Goal: Task Accomplishment & Management: Manage account settings

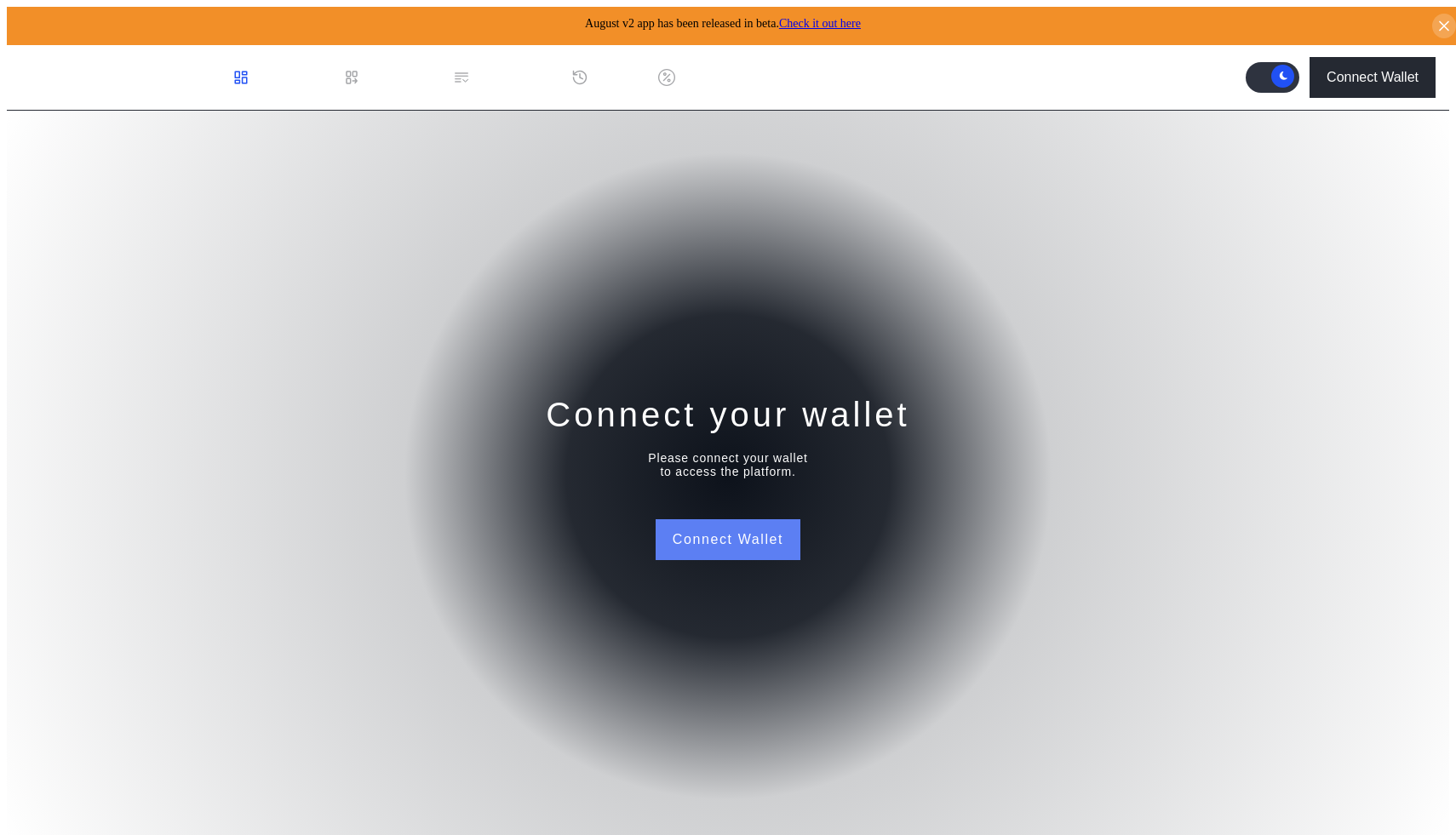
click at [728, 545] on button "Connect Wallet" at bounding box center [728, 540] width 144 height 41
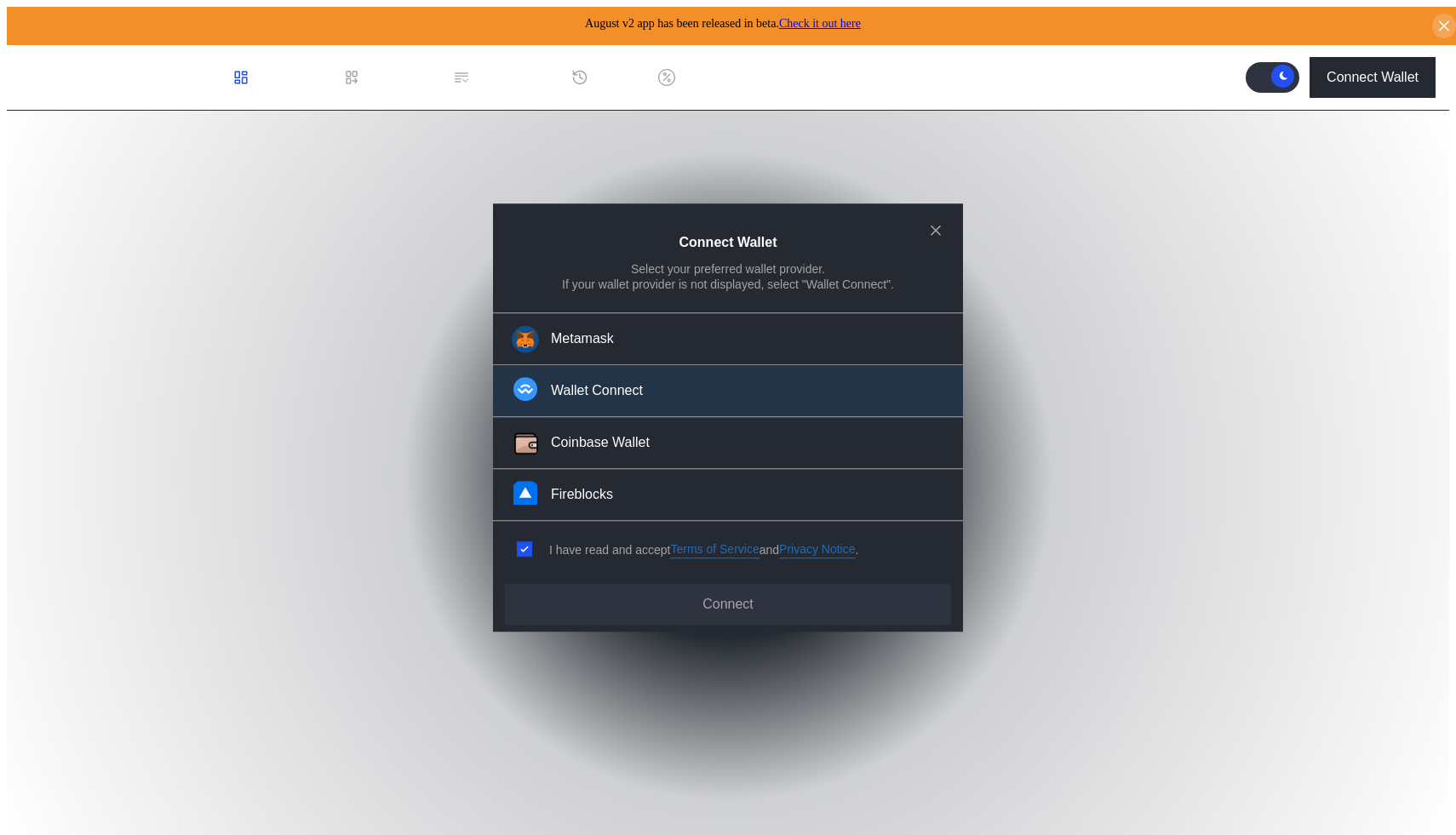
click at [609, 400] on div "Wallet Connect" at bounding box center [596, 391] width 92 height 18
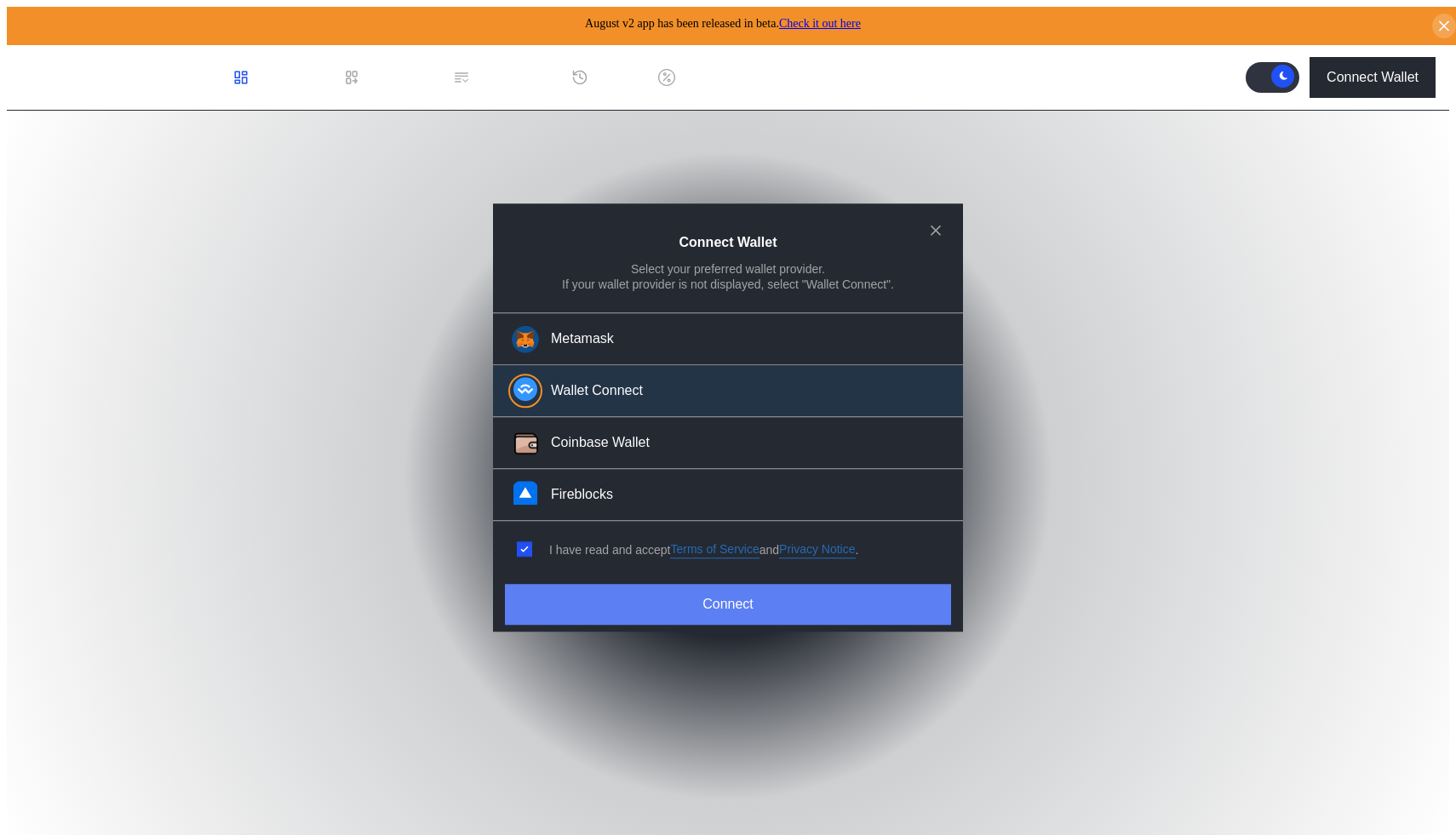
click at [687, 617] on button "Connect" at bounding box center [728, 604] width 446 height 41
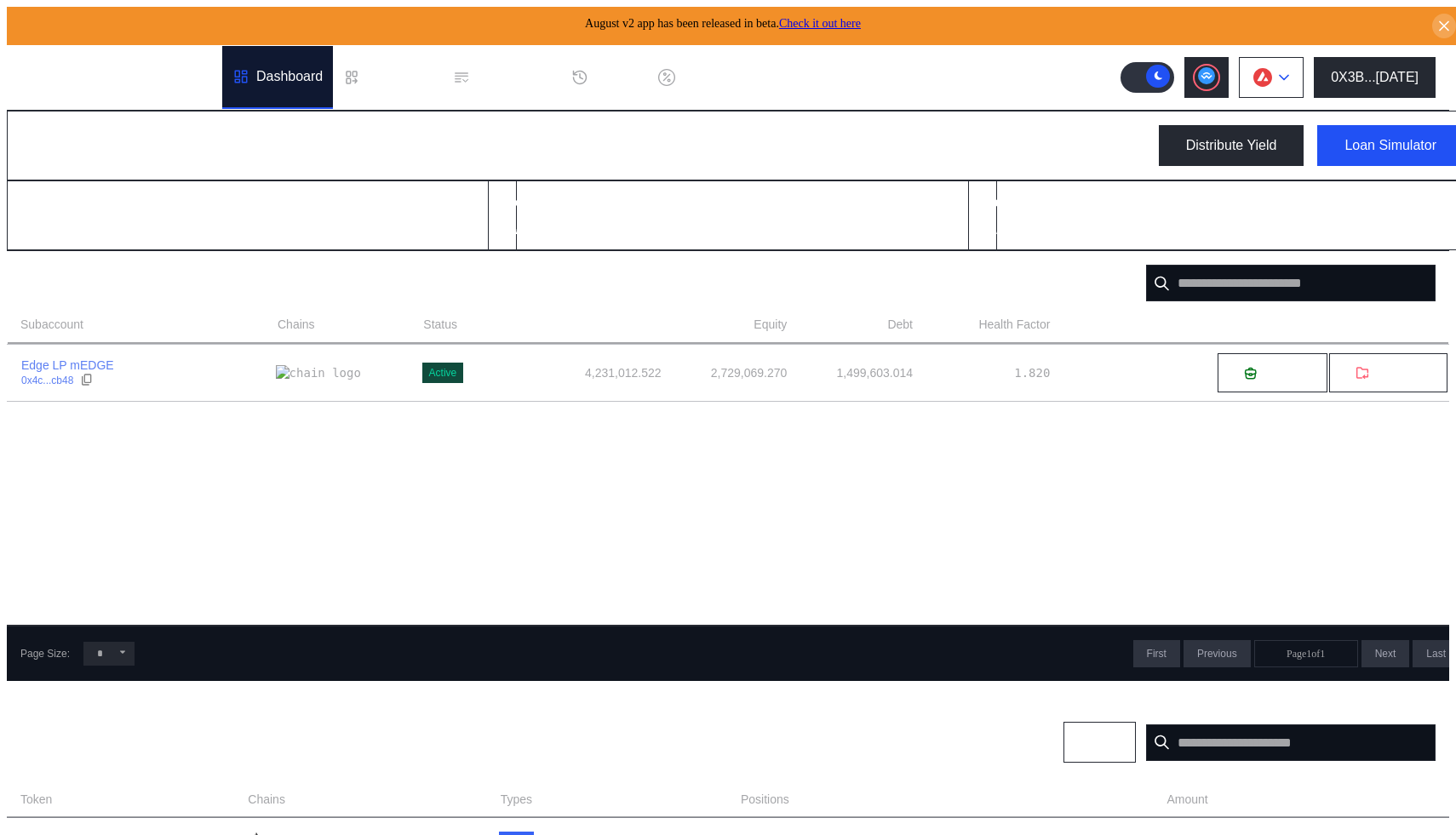
click at [1289, 74] on icon at bounding box center [1283, 77] width 10 height 7
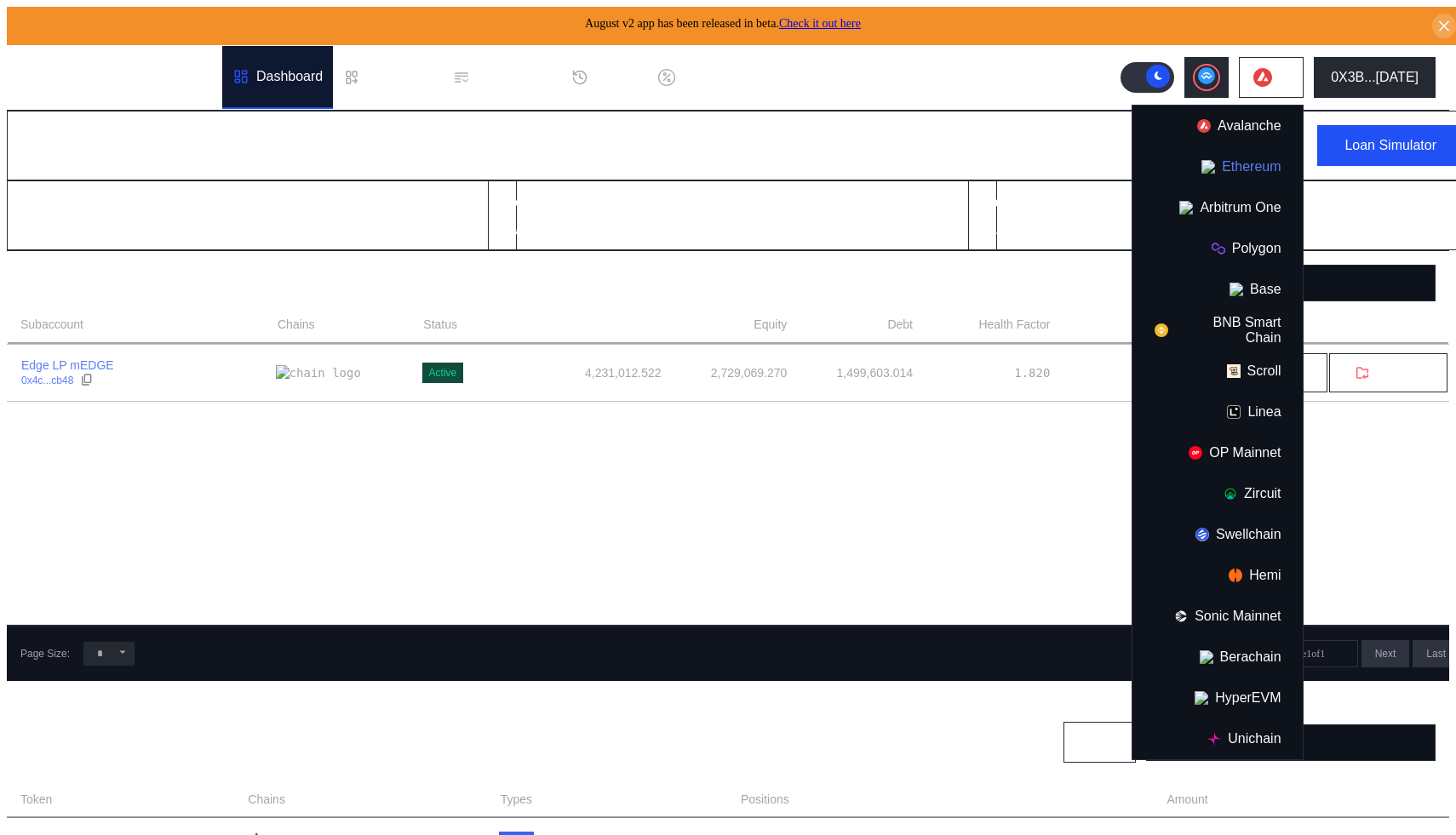
click at [1246, 161] on button "Ethereum" at bounding box center [1217, 166] width 170 height 41
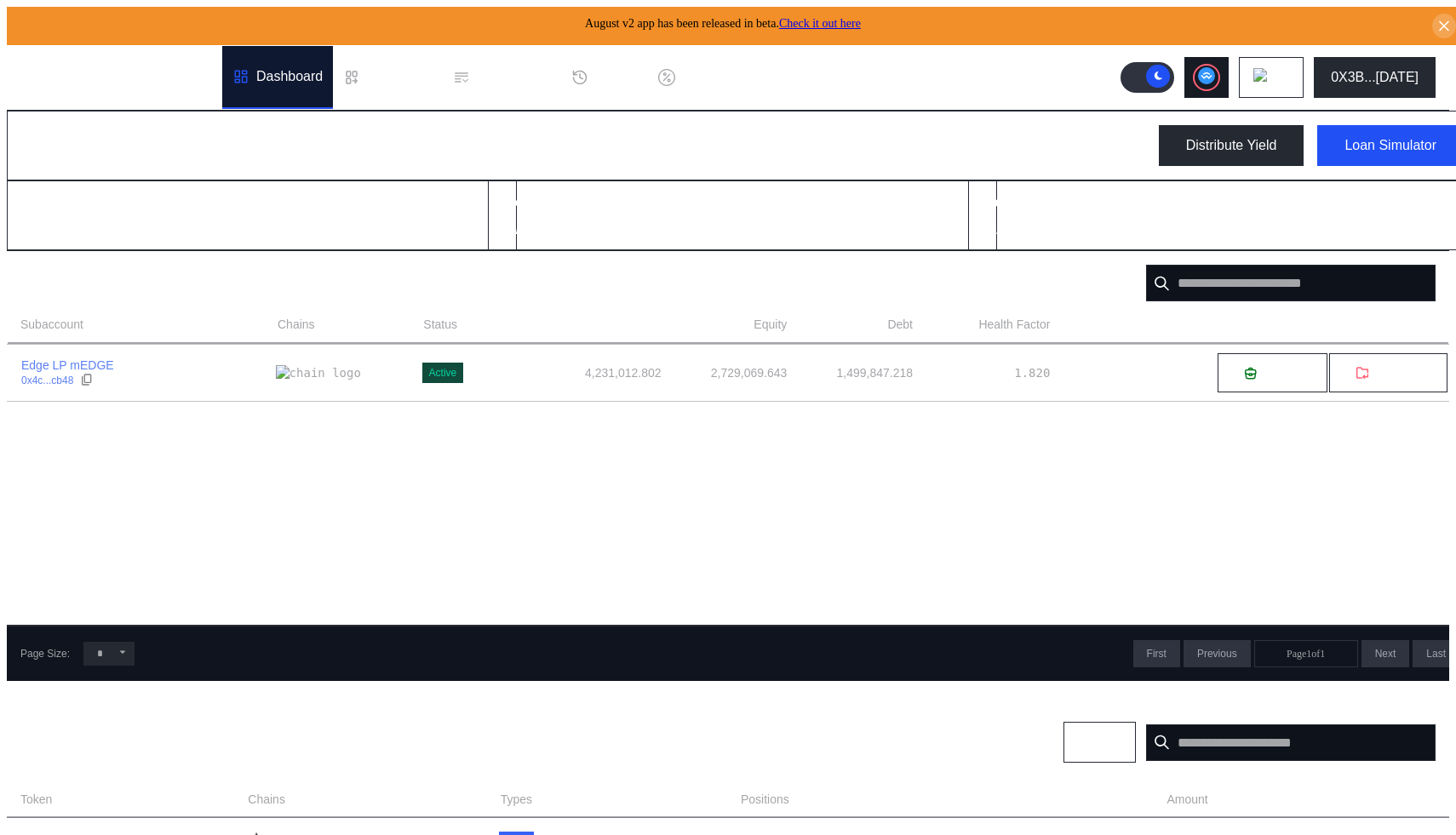
click at [1213, 72] on icon at bounding box center [1207, 75] width 11 height 7
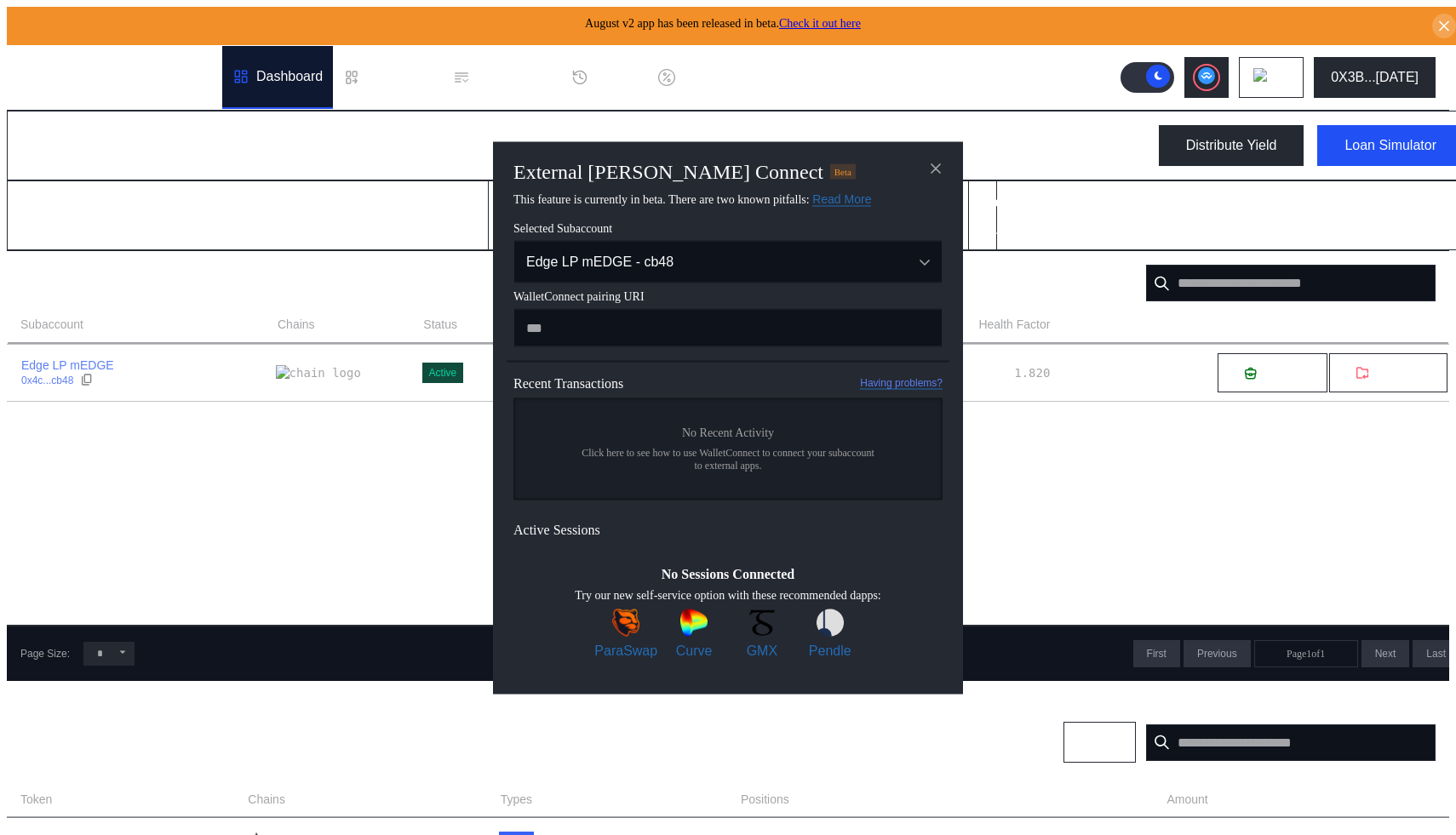
type input "**********"
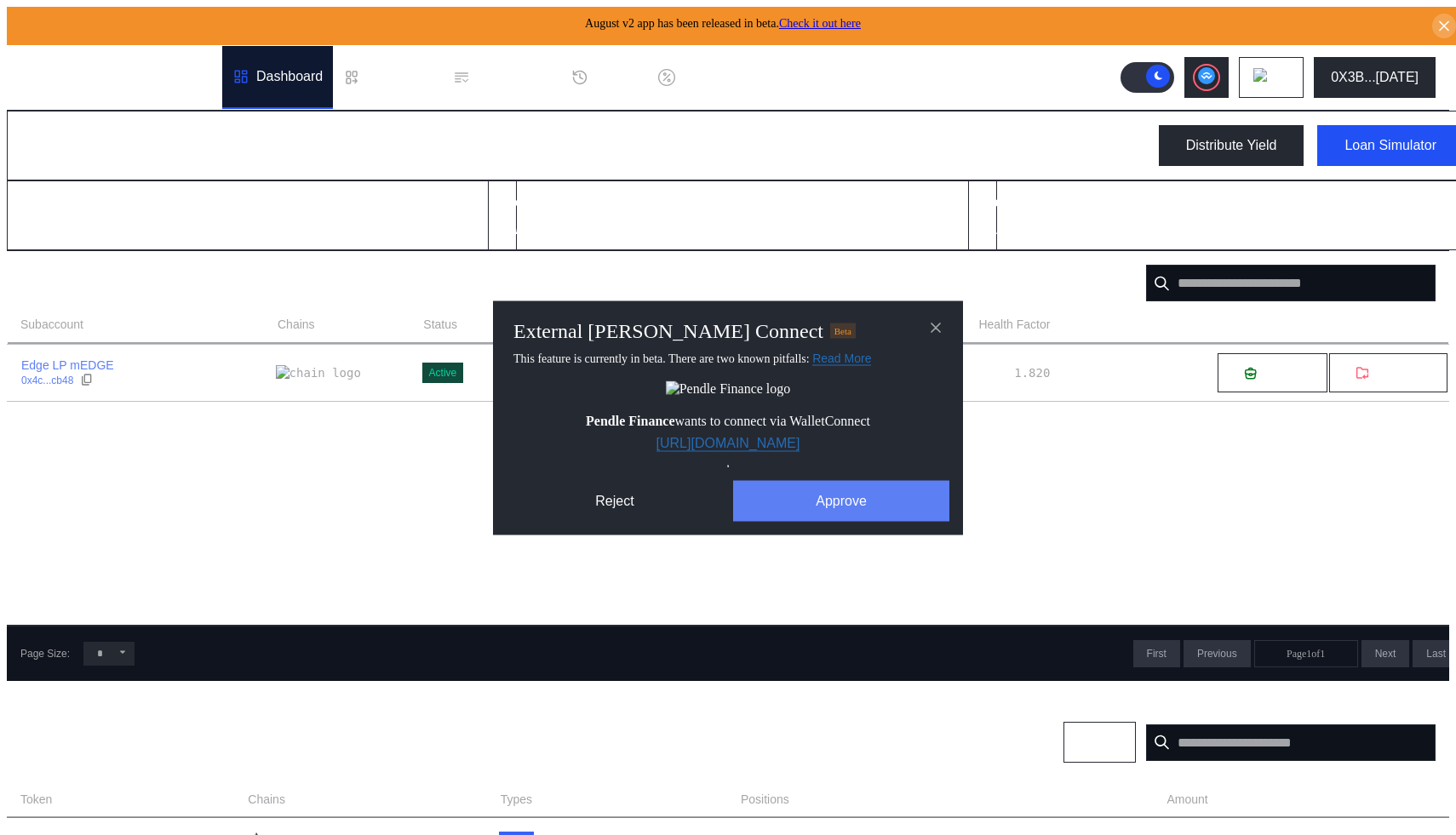
click at [835, 506] on button "Approve" at bounding box center [841, 501] width 217 height 41
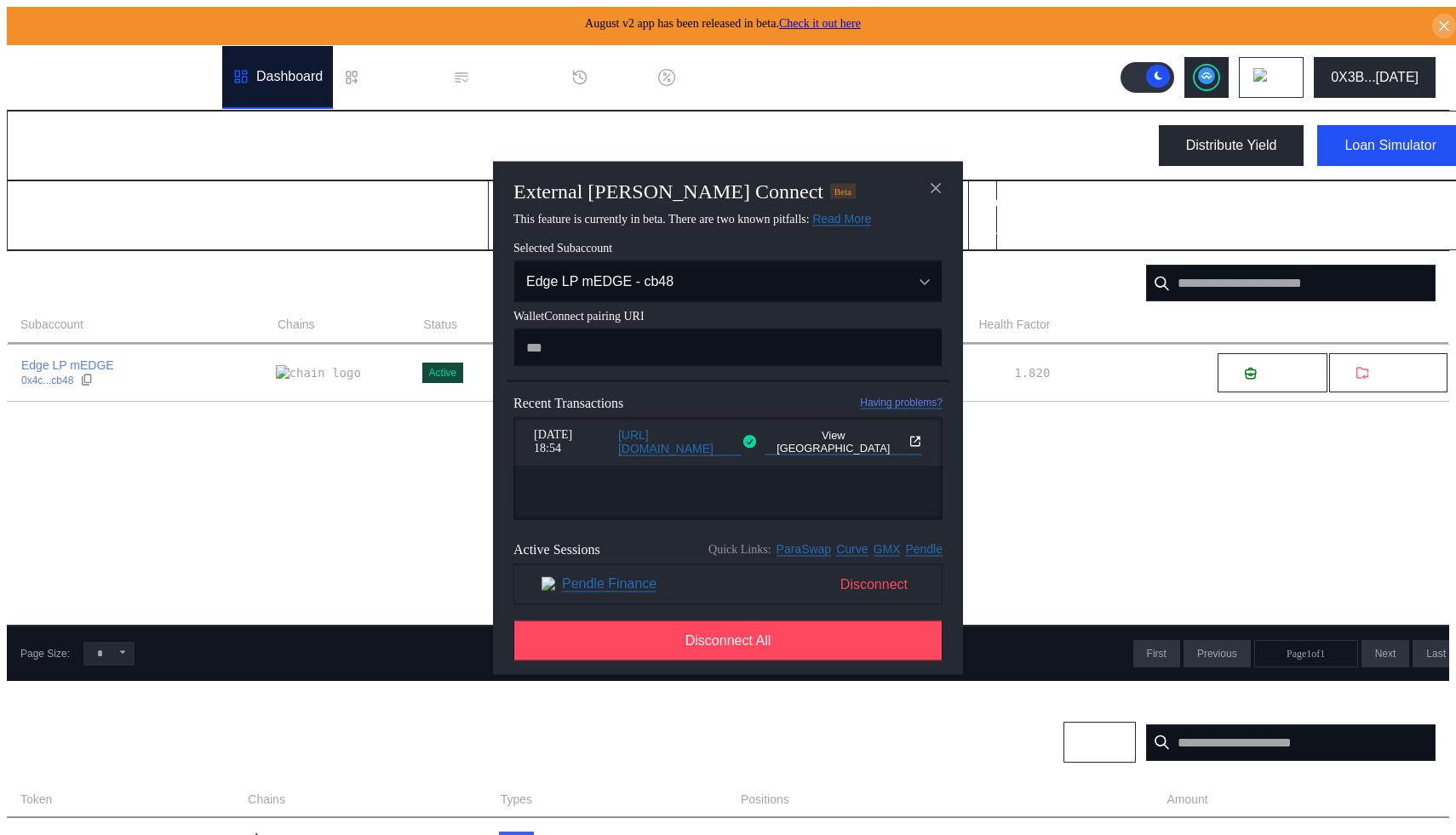
click at [864, 591] on span "Disconnect" at bounding box center [874, 584] width 81 height 28
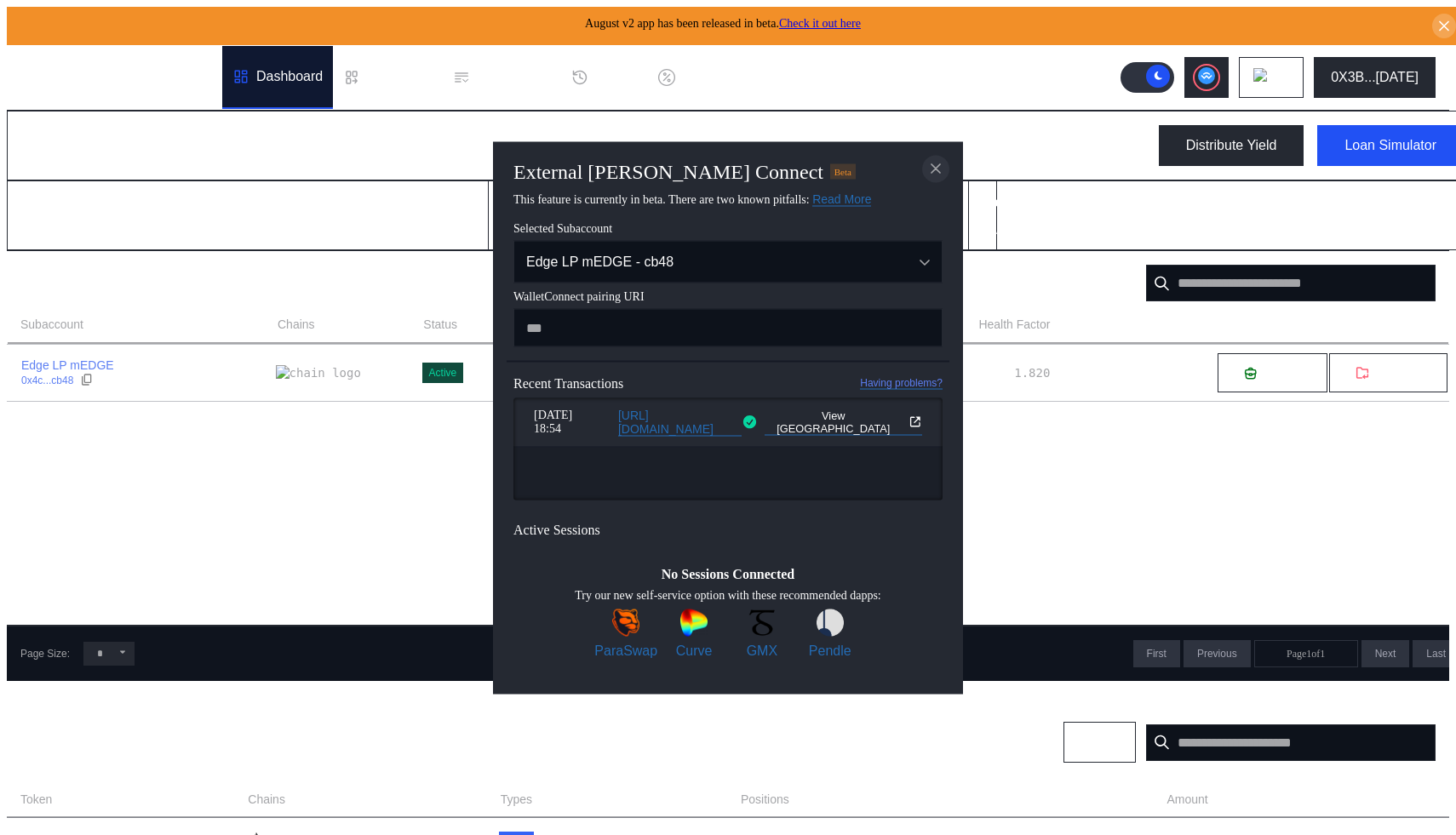
click at [940, 163] on icon "close modal" at bounding box center [936, 169] width 17 height 18
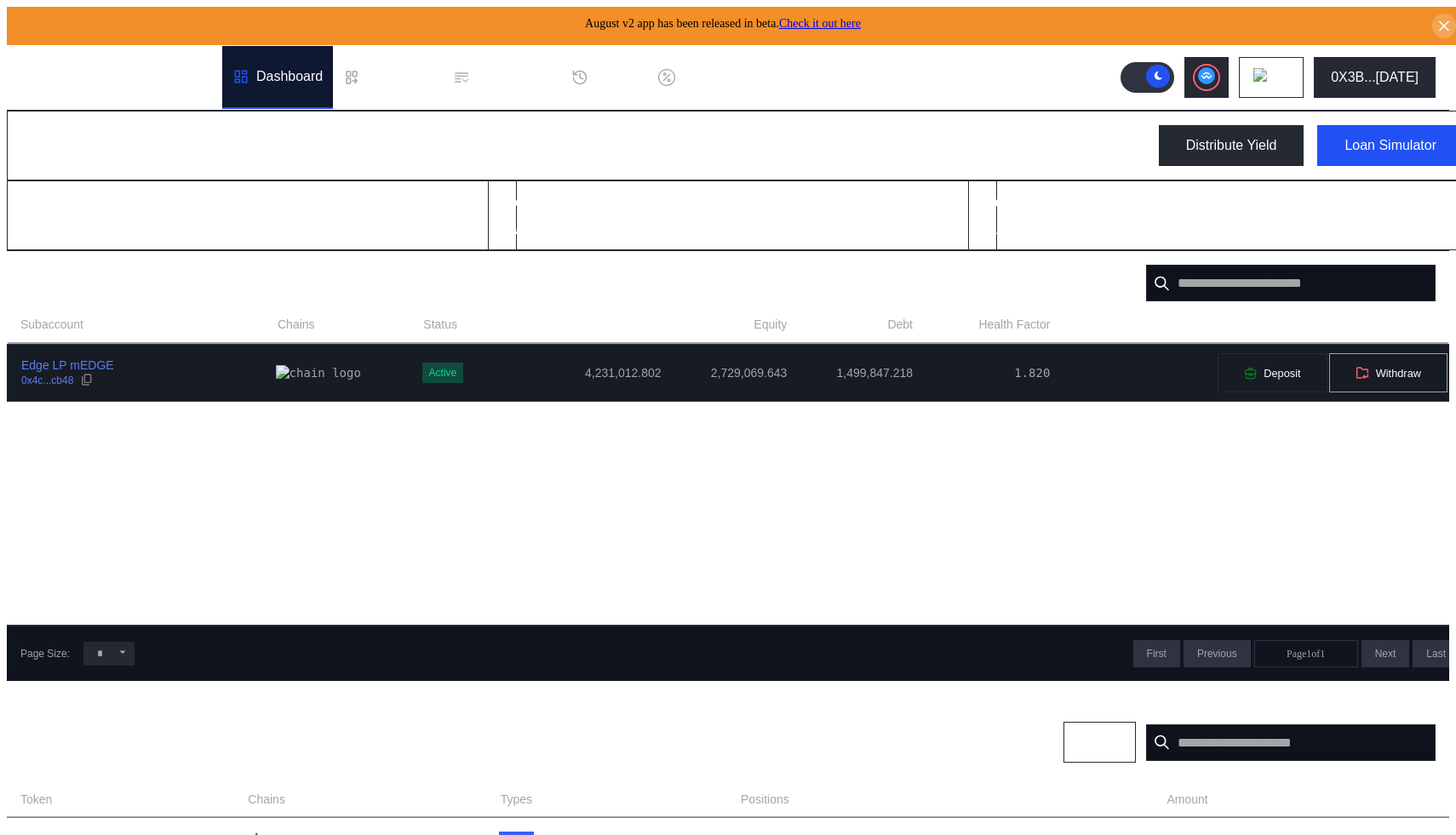
click at [1386, 379] on button "Withdraw" at bounding box center [1388, 372] width 120 height 41
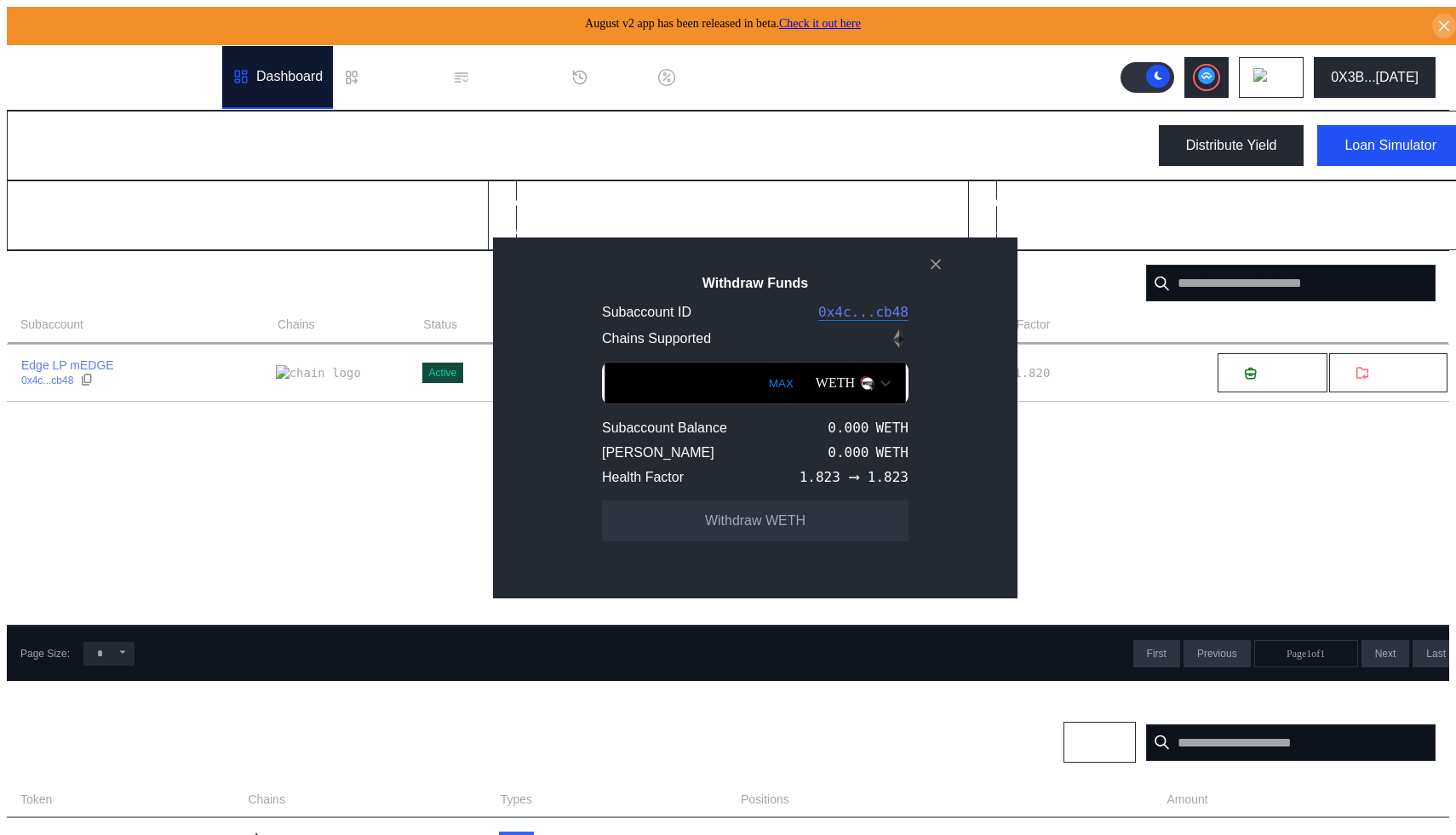
click at [853, 394] on div "WETH" at bounding box center [853, 383] width 92 height 28
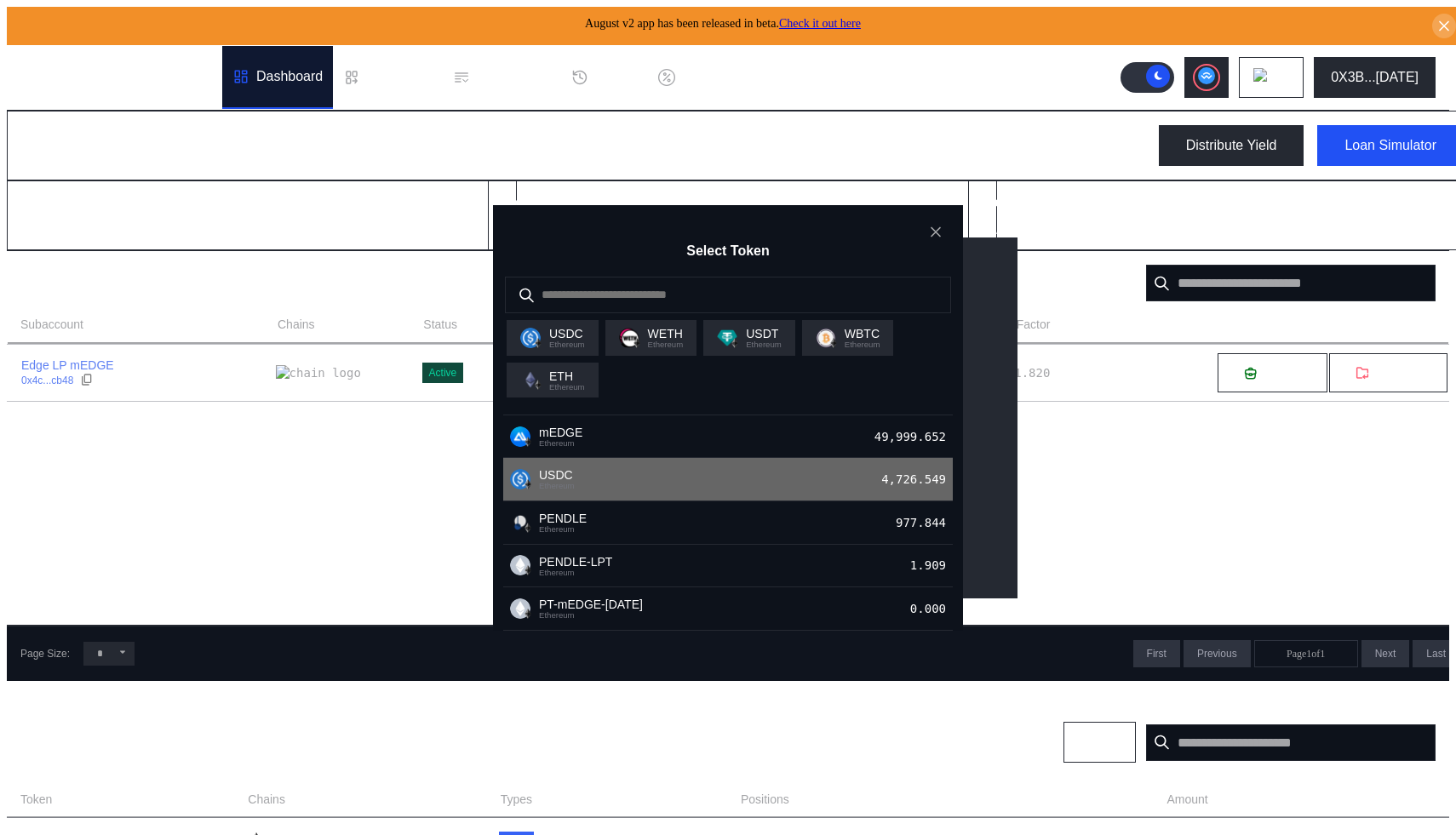
scroll to position [46, 0]
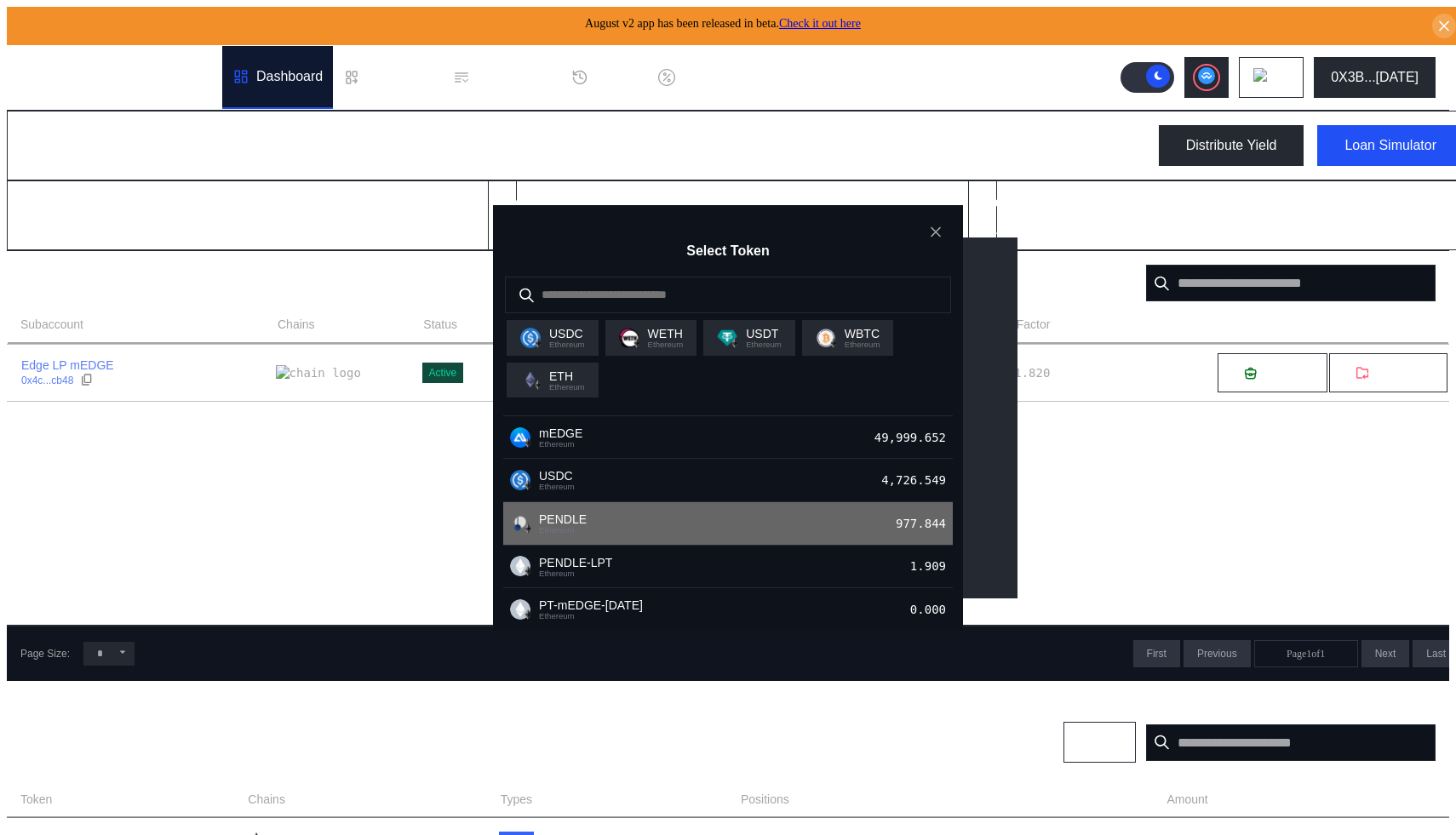
click at [641, 528] on div "PENDLE Ethereum 977.844" at bounding box center [728, 524] width 449 height 44
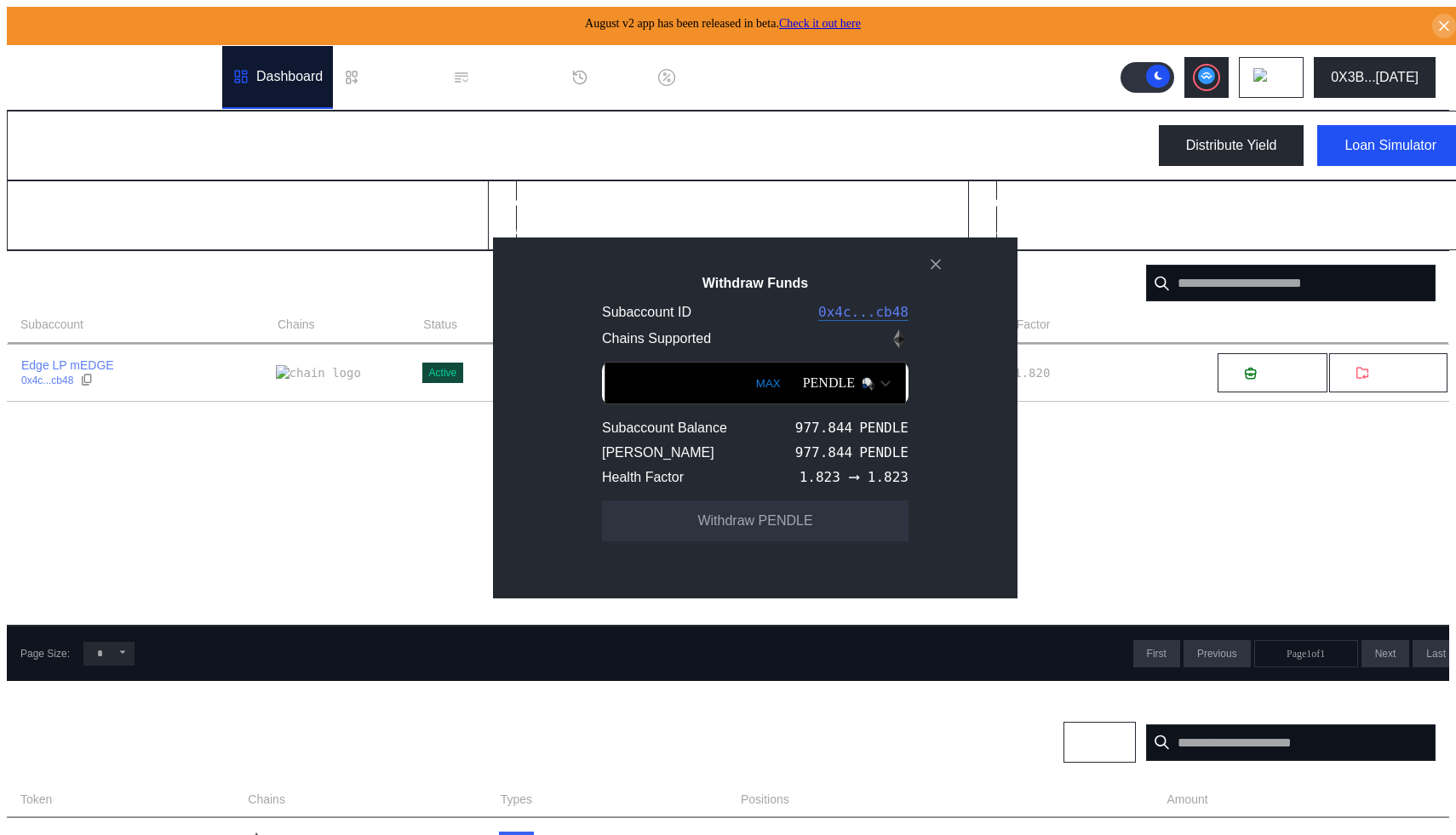
click at [629, 397] on input "Withdraw Funds" at bounding box center [754, 383] width 301 height 43
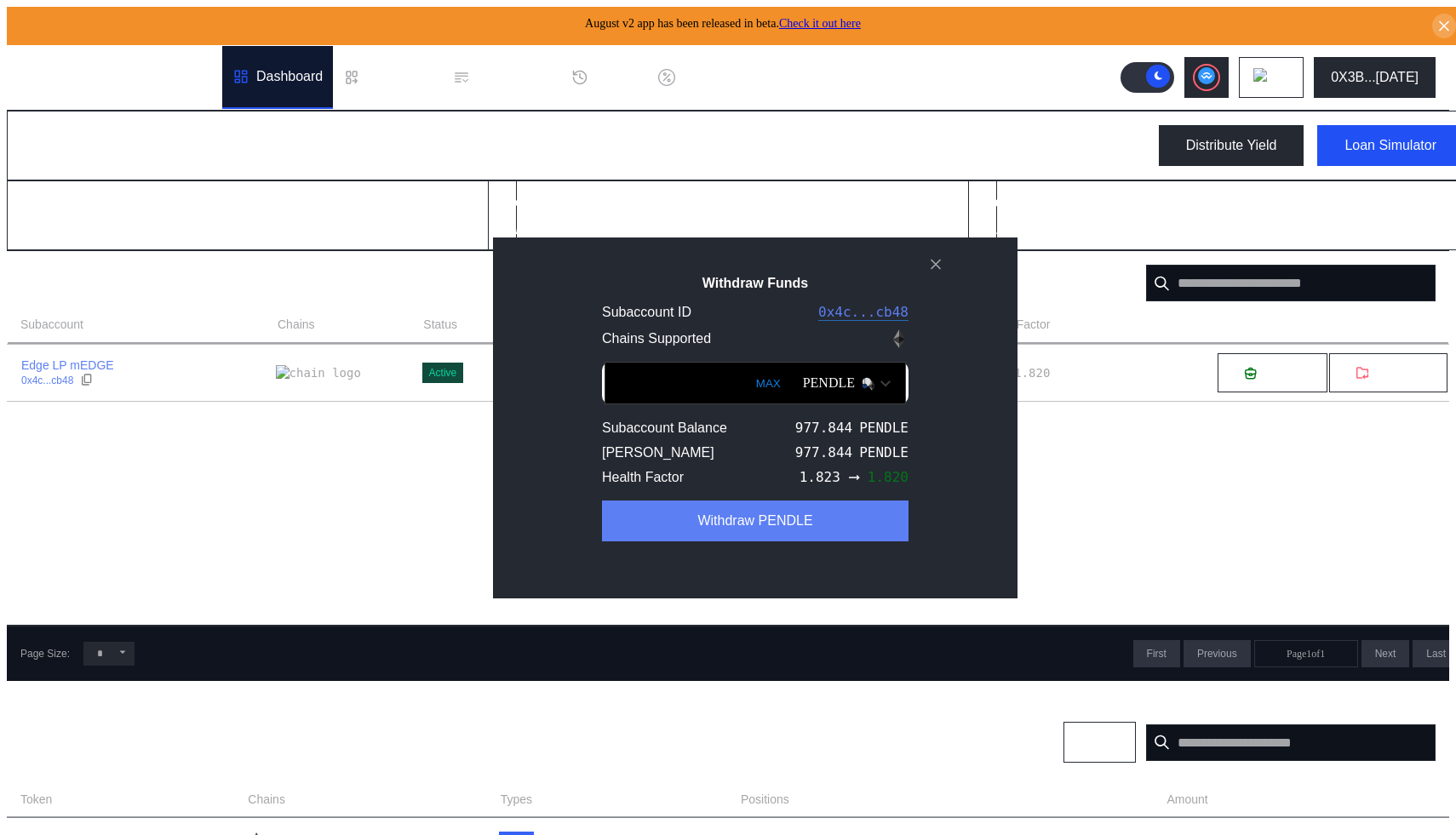
type input "*****"
click at [703, 526] on button "Withdraw PENDLE" at bounding box center [755, 521] width 307 height 41
